Goal: Navigation & Orientation: Find specific page/section

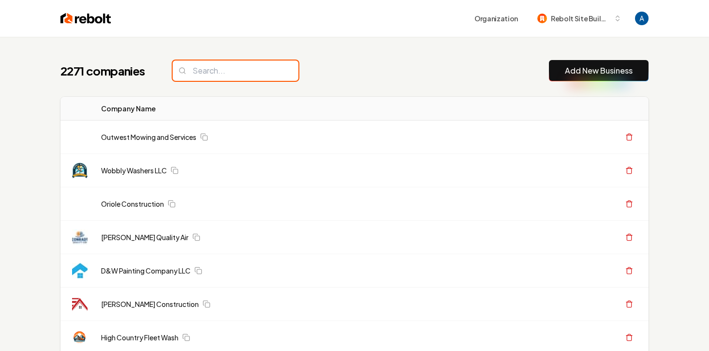
click at [231, 72] on input "search" at bounding box center [236, 70] width 126 height 20
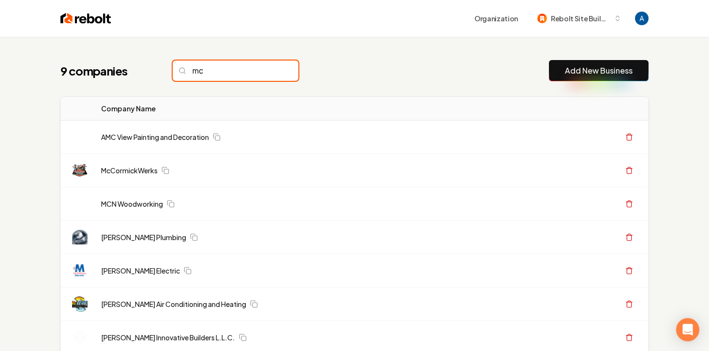
type input "m"
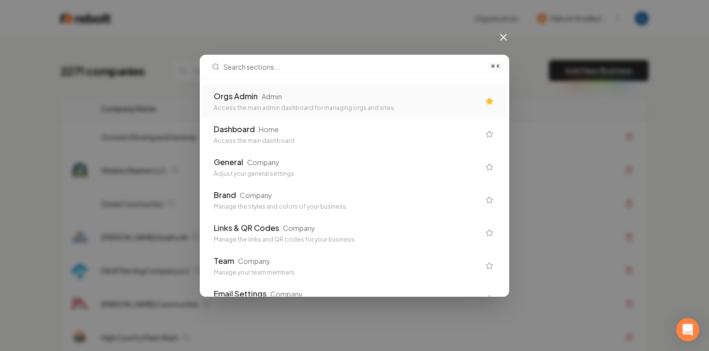
click at [231, 103] on div "Orgs Admin Admin Access the main admin dashboard for managing orgs and sites" at bounding box center [347, 100] width 266 height 21
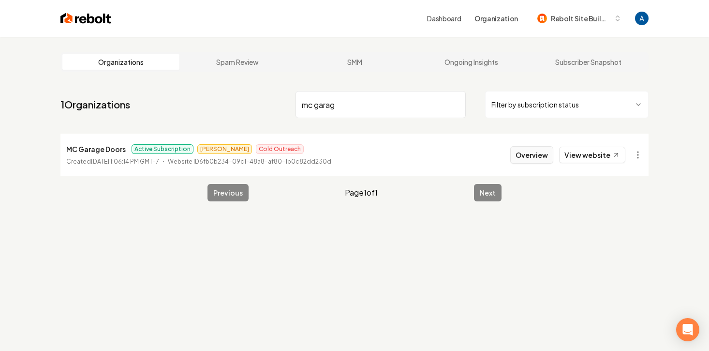
type input "mc garag"
click at [521, 161] on button "Overview" at bounding box center [532, 154] width 43 height 17
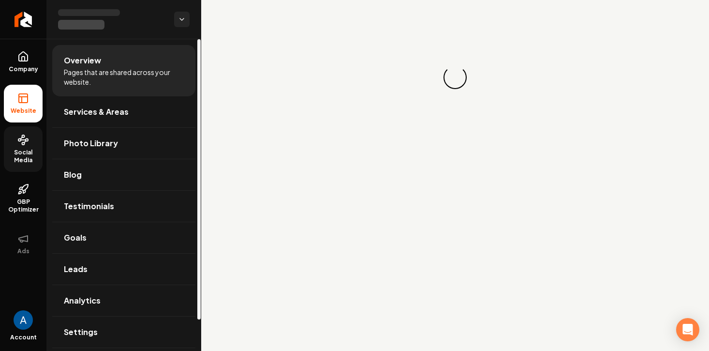
click at [23, 141] on icon at bounding box center [23, 140] width 12 height 12
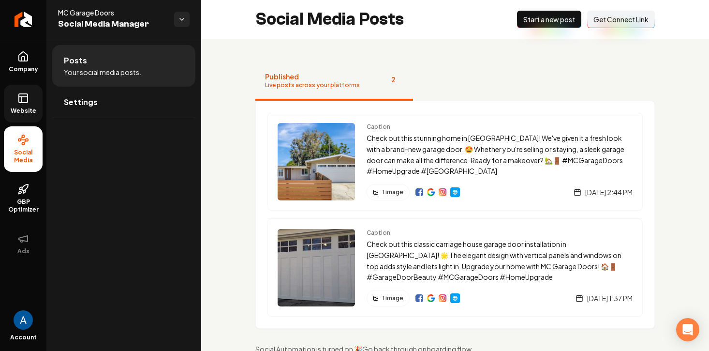
click at [25, 105] on link "Website" at bounding box center [23, 104] width 39 height 38
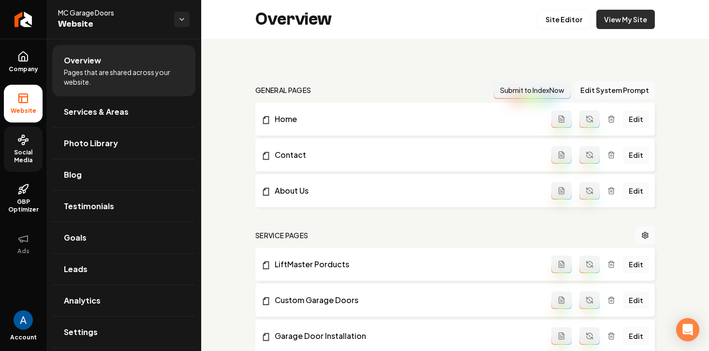
click at [622, 25] on link "View My Site" at bounding box center [626, 19] width 59 height 19
